Goal: Information Seeking & Learning: Understand process/instructions

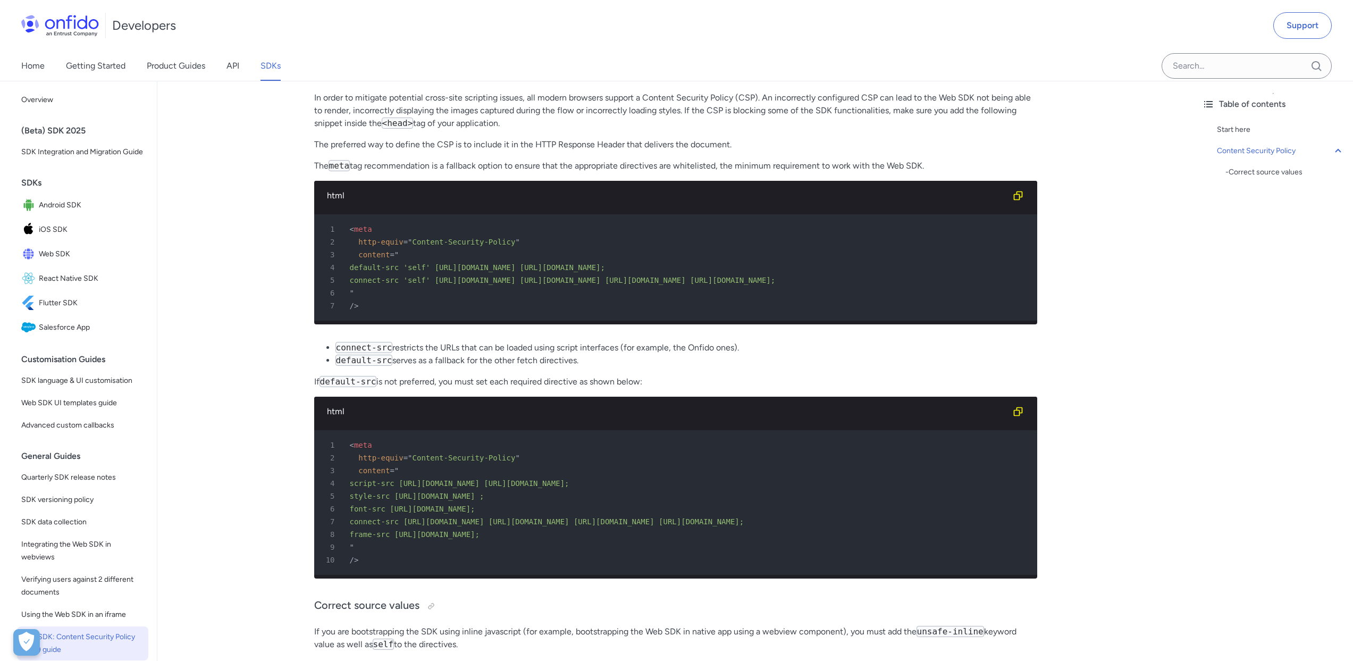
scroll to position [166, 0]
drag, startPoint x: 369, startPoint y: 304, endPoint x: 358, endPoint y: 270, distance: 35.5
click at [358, 269] on pre "1 < meta 2 http-equiv = " Content-Security-Policy " 3 content = " 4 default-src…" at bounding box center [675, 267] width 723 height 106
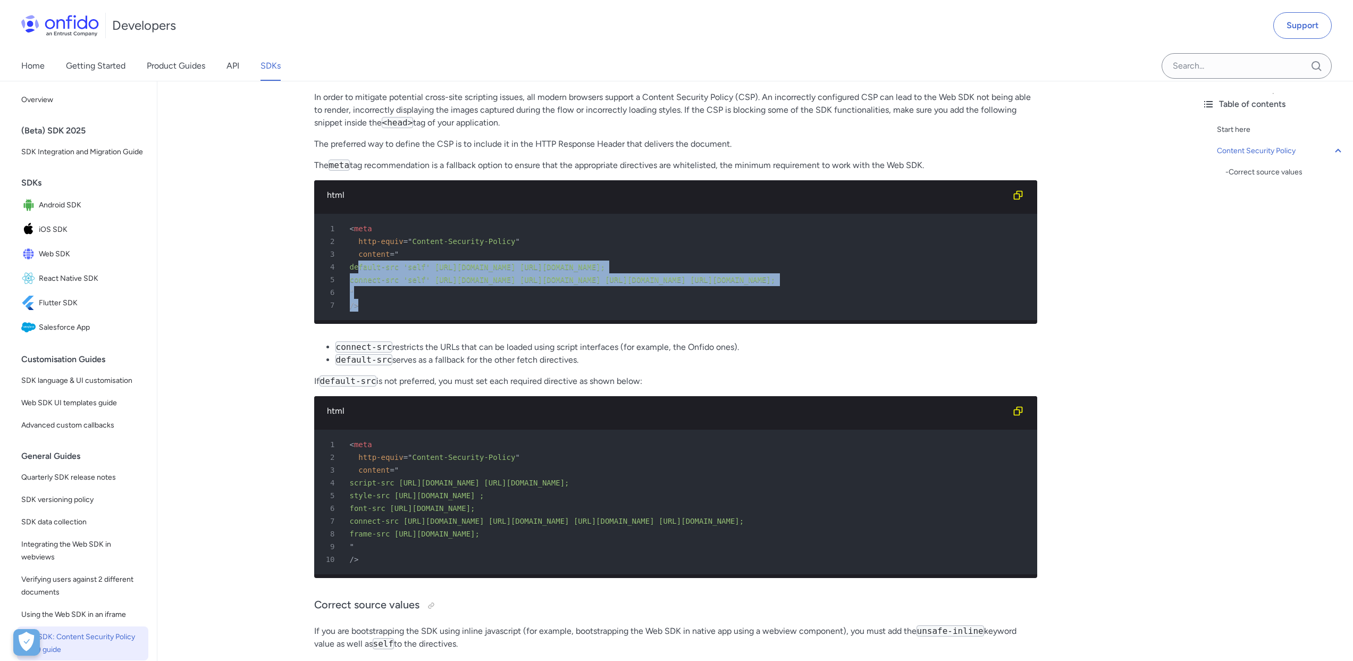
click at [380, 279] on span "connect-src 'self' https://api.onfido.com https://api.us.onfido.com https://api…" at bounding box center [563, 279] width 426 height 9
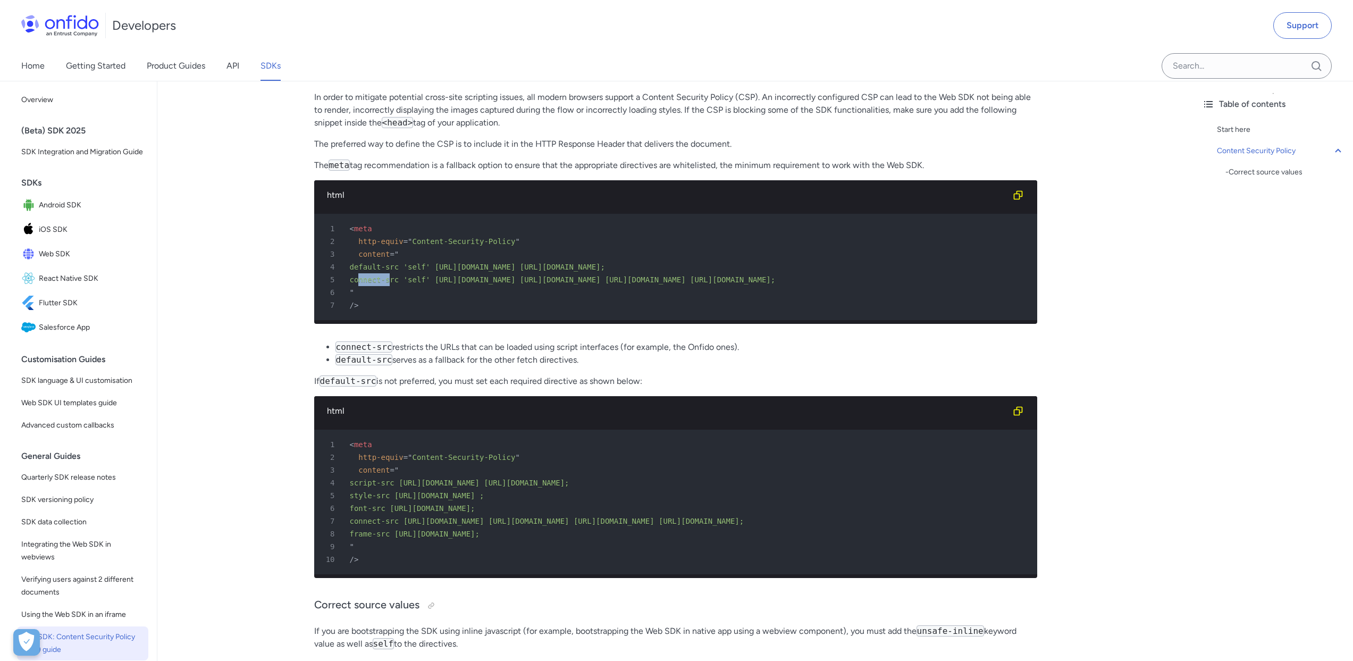
click at [380, 279] on span "connect-src 'self' https://api.onfido.com https://api.us.onfido.com https://api…" at bounding box center [563, 279] width 426 height 9
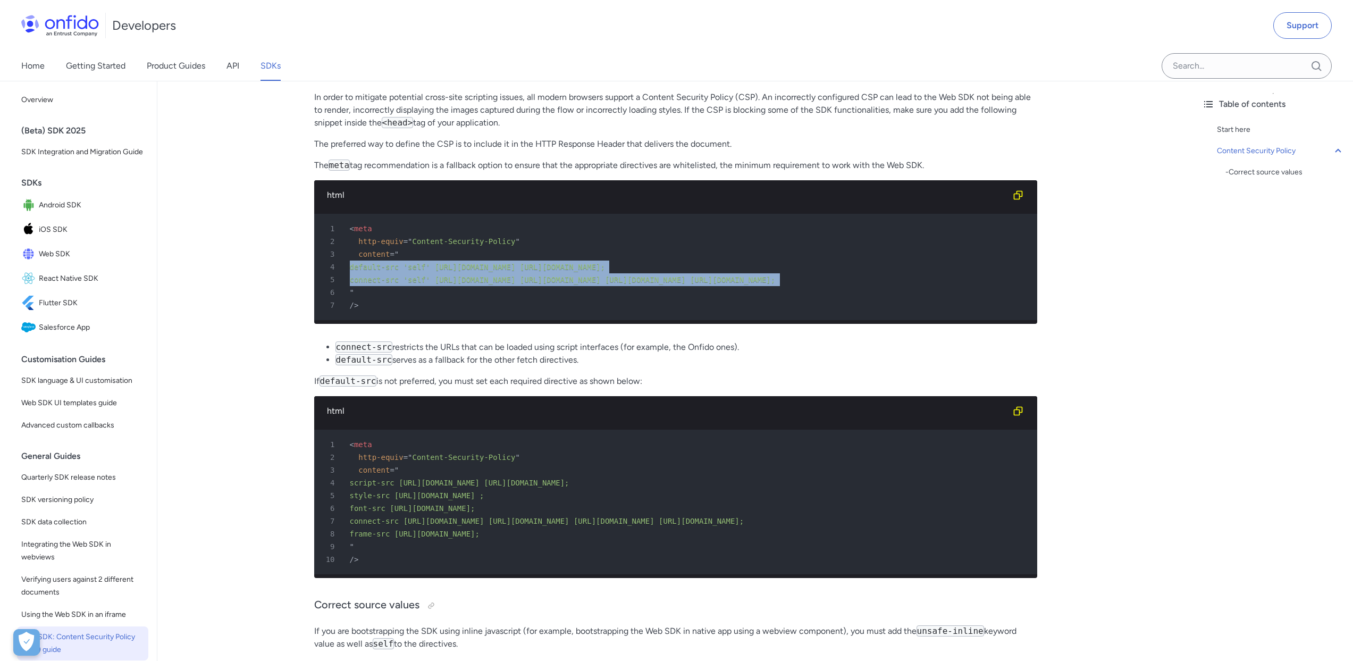
drag, startPoint x: 380, startPoint y: 279, endPoint x: 361, endPoint y: 264, distance: 24.6
click at [361, 264] on pre "1 < meta 2 http-equiv = " Content-Security-Policy " 3 content = " 4 default-src…" at bounding box center [675, 267] width 723 height 106
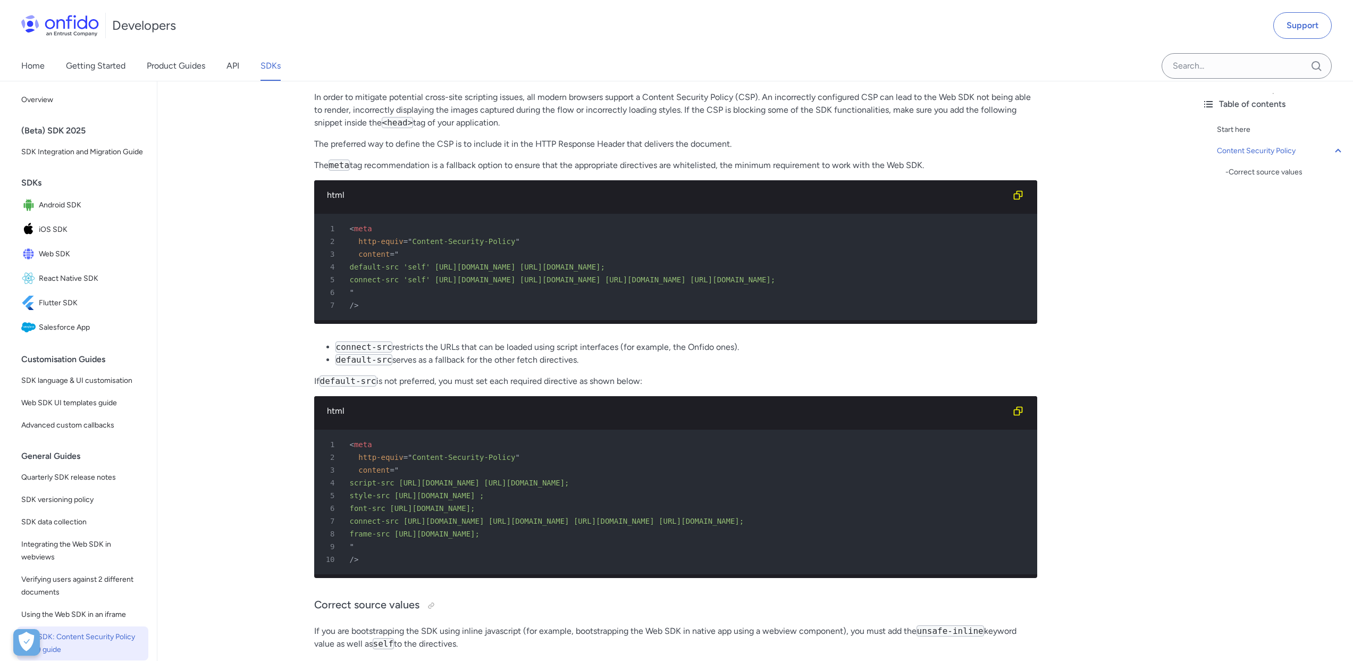
click at [423, 525] on span "connect-src https://api.onfido.com https://api.us.onfido.com https://api.ca.onf…" at bounding box center [547, 521] width 395 height 9
drag, startPoint x: 423, startPoint y: 530, endPoint x: 751, endPoint y: 526, distance: 328.1
click at [745, 525] on span "connect-src https://api.onfido.com https://api.us.onfido.com https://api.ca.onf…" at bounding box center [547, 521] width 395 height 9
click at [1026, 354] on li "connect-src restricts the URLs that can be loaded using script interfaces (for …" at bounding box center [687, 347] width 702 height 13
click at [625, 525] on span "connect-src https://api.onfido.com https://api.us.onfido.com https://api.ca.onf…" at bounding box center [547, 521] width 395 height 9
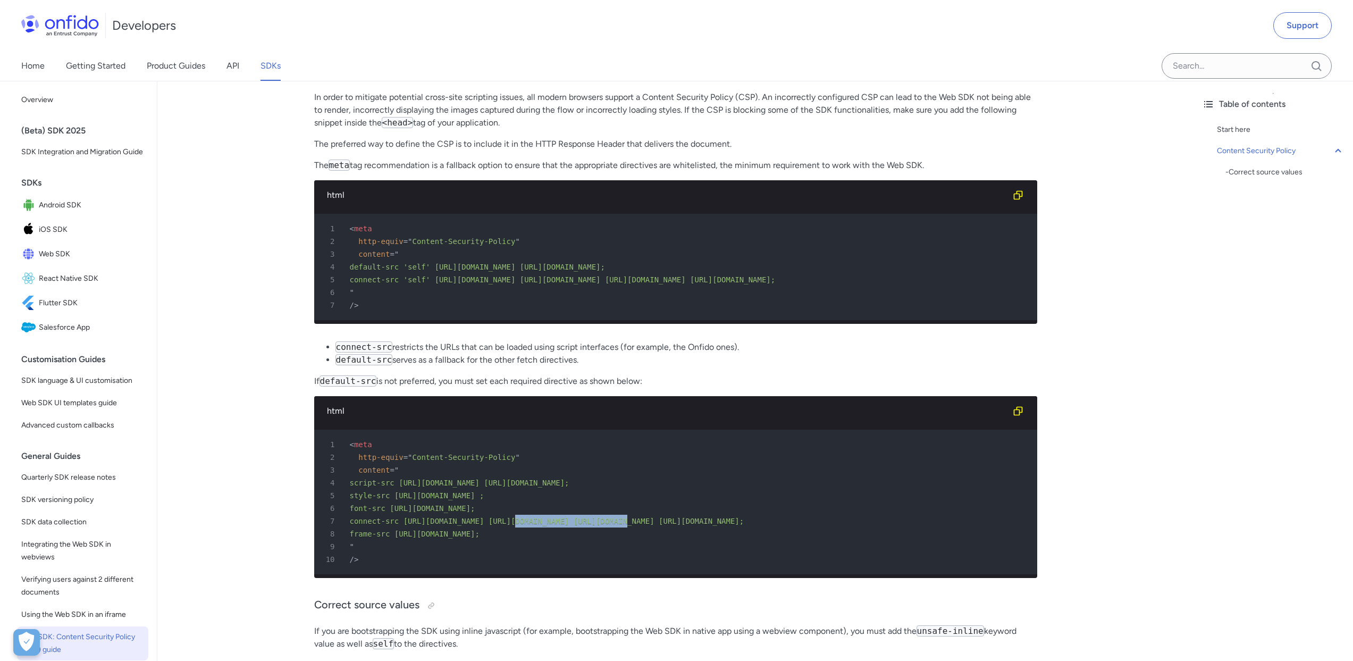
drag, startPoint x: 625, startPoint y: 530, endPoint x: 528, endPoint y: 531, distance: 96.8
click at [528, 525] on span "connect-src https://api.onfido.com https://api.us.onfido.com https://api.ca.onf…" at bounding box center [547, 521] width 395 height 9
copy span "https://api.us.onfido.com"
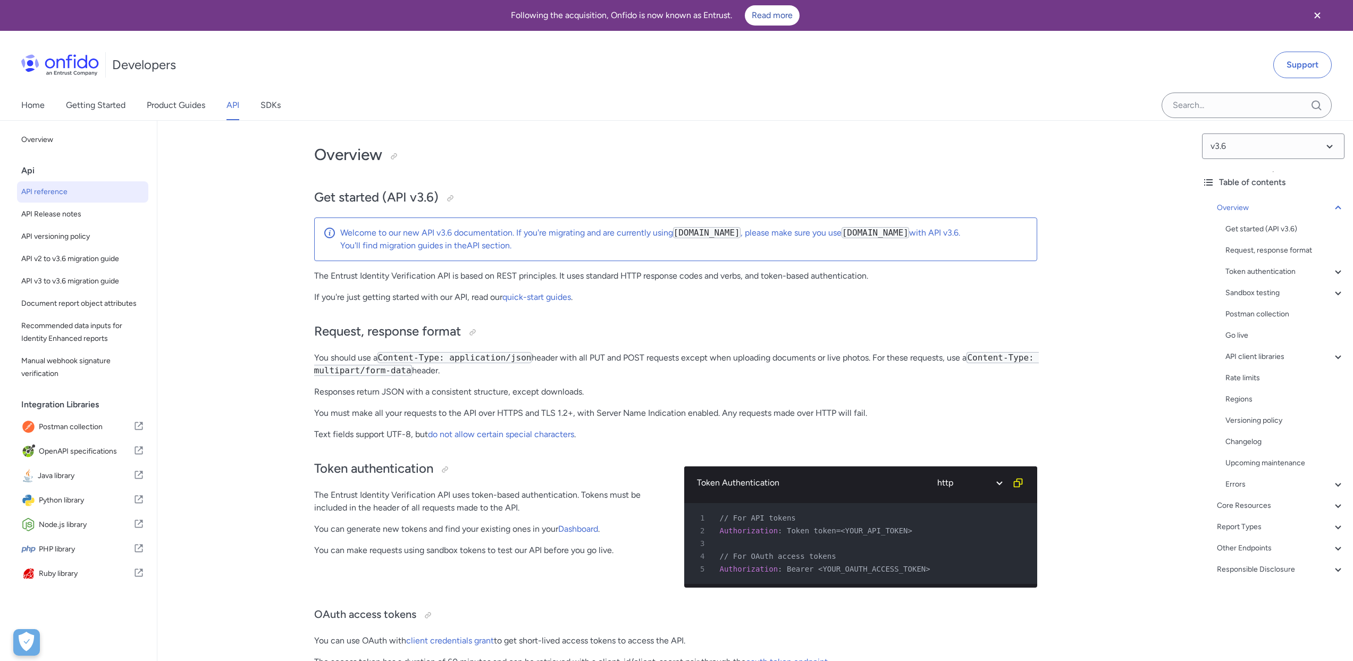
scroll to position [8109, 0]
